Goal: Download file/media

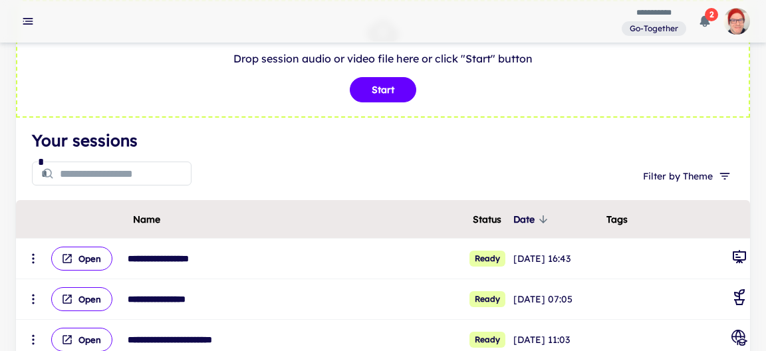
scroll to position [70, 0]
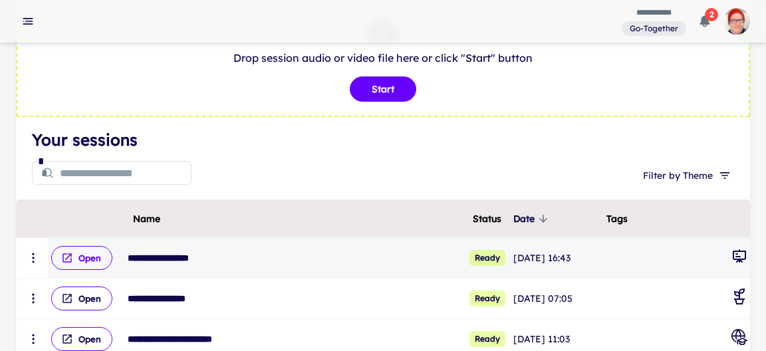
click at [95, 263] on button "Open" at bounding box center [81, 258] width 61 height 24
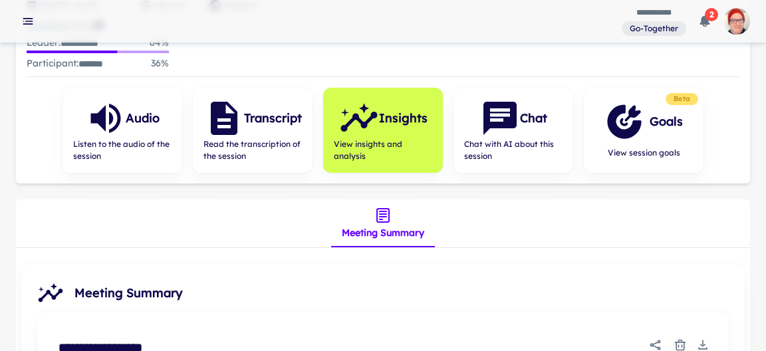
scroll to position [168, 0]
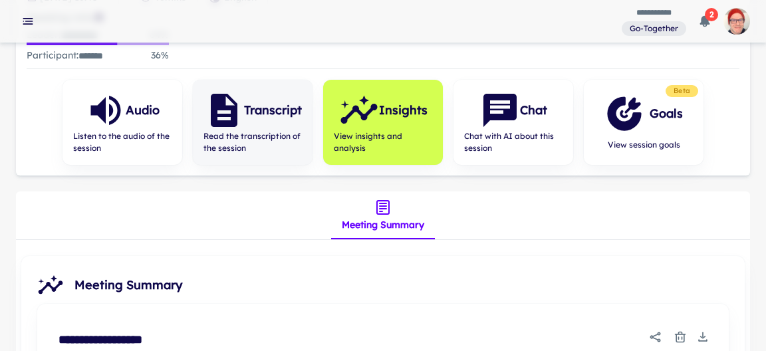
click at [241, 145] on span "Read the transcription of the session" at bounding box center [253, 142] width 98 height 24
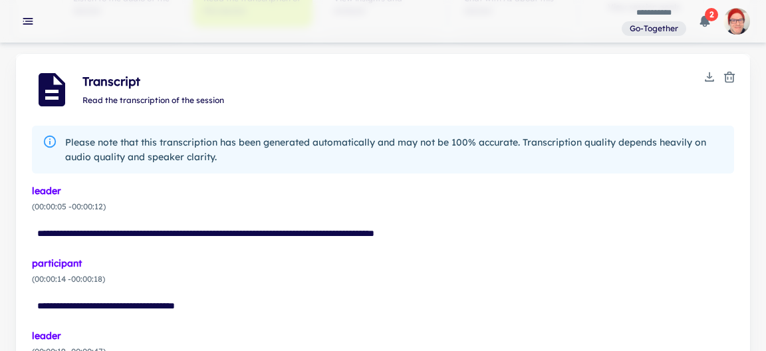
scroll to position [309, 0]
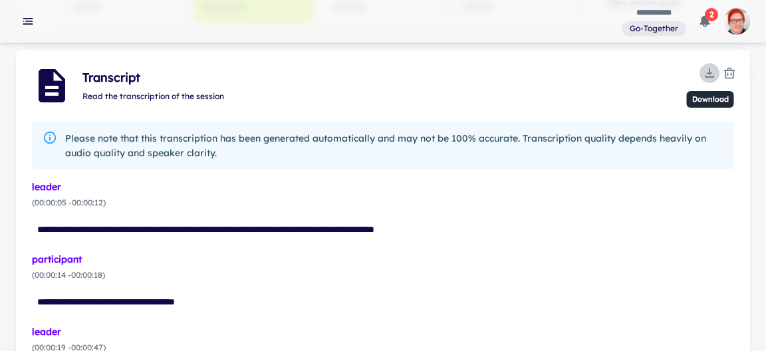
click at [714, 67] on icon "Download" at bounding box center [709, 73] width 13 height 13
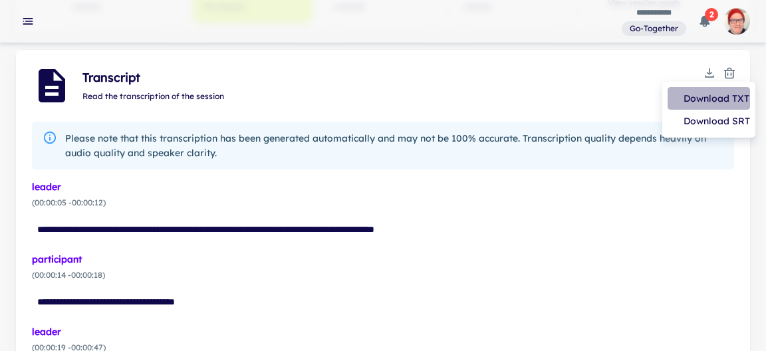
click at [709, 100] on li "Download TXT" at bounding box center [709, 98] width 82 height 23
